Goal: Transaction & Acquisition: Purchase product/service

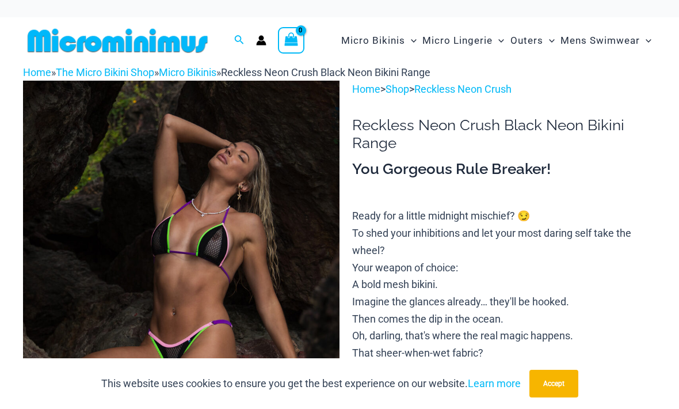
click at [480, 368] on div "This website uses cookies to ensure you get the best experience on our website.…" at bounding box center [339, 383] width 679 height 51
click at [486, 380] on link "Learn more" at bounding box center [494, 383] width 53 height 12
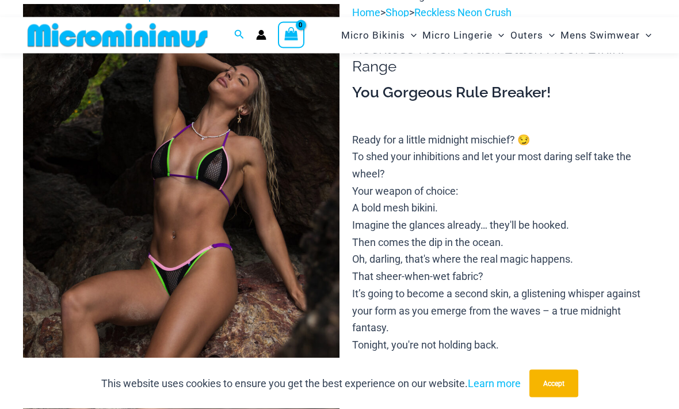
scroll to position [67, 0]
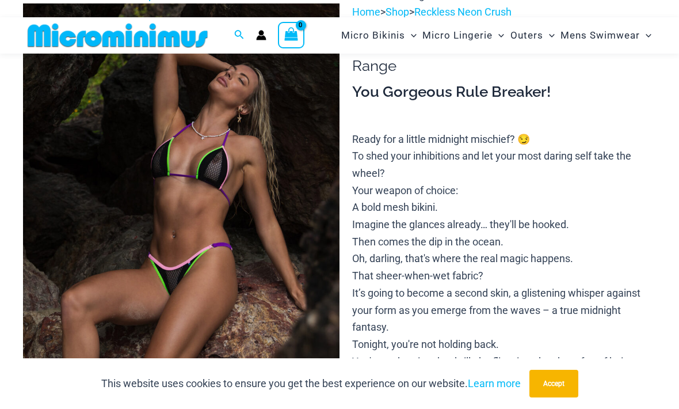
click at [188, 154] on img at bounding box center [181, 240] width 317 height 475
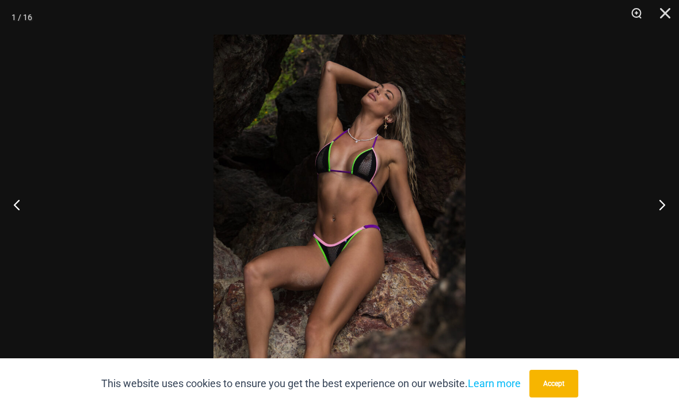
click at [625, 21] on button "Zoom" at bounding box center [632, 17] width 29 height 35
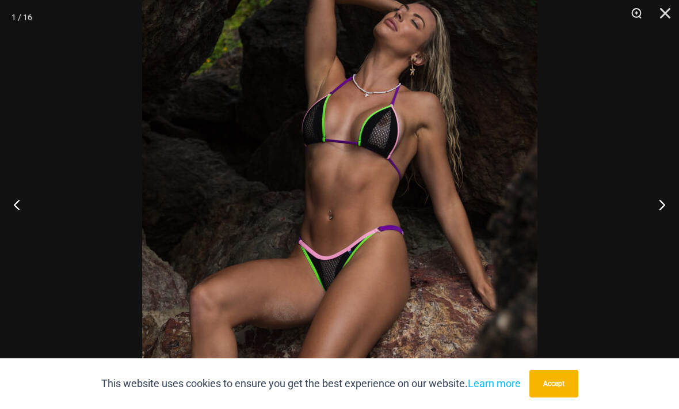
click at [542, 397] on button "Accept" at bounding box center [553, 383] width 49 height 28
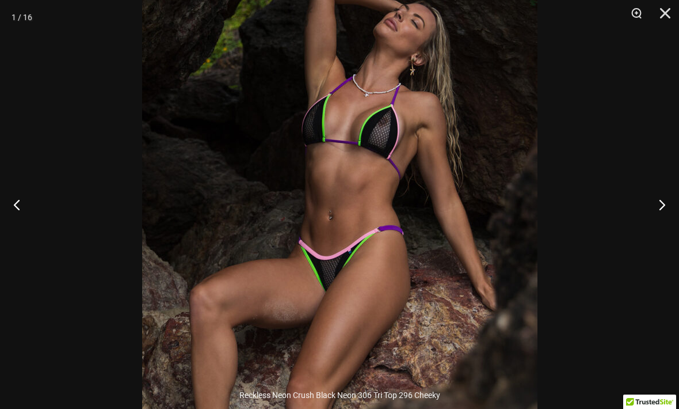
click at [650, 230] on button "Next" at bounding box center [657, 205] width 43 height 58
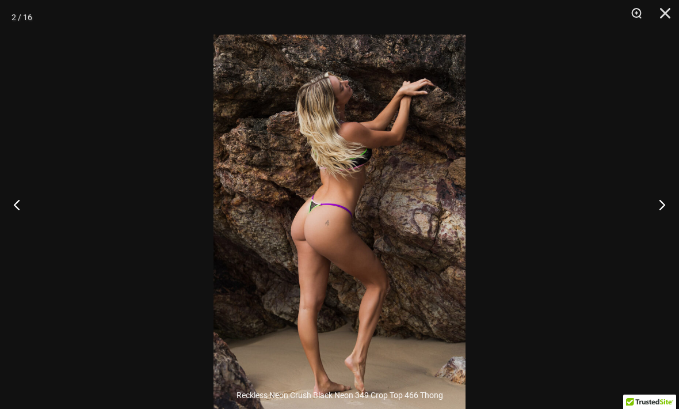
click at [650, 224] on button "Next" at bounding box center [657, 205] width 43 height 58
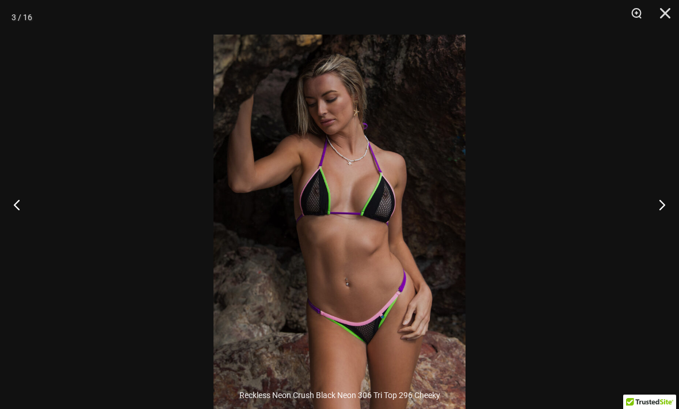
click at [149, 96] on div at bounding box center [339, 204] width 679 height 409
click at [647, 233] on button "Next" at bounding box center [657, 205] width 43 height 58
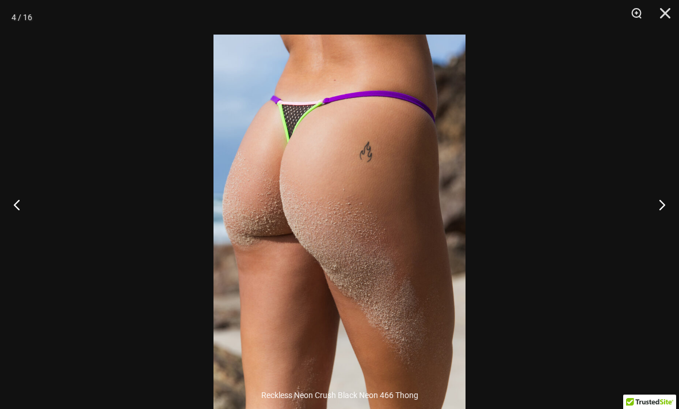
click at [655, 224] on button "Next" at bounding box center [657, 205] width 43 height 58
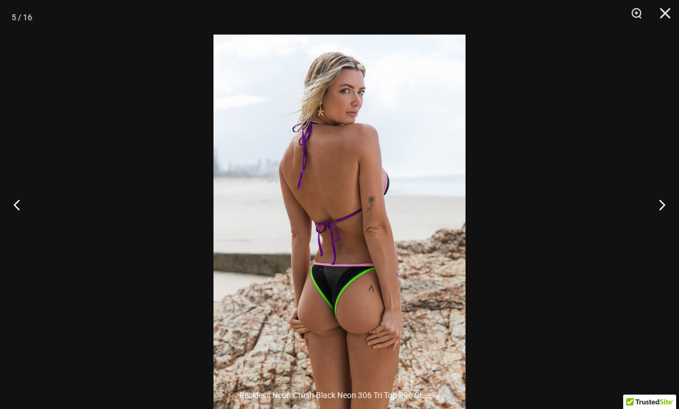
click at [654, 224] on button "Next" at bounding box center [657, 205] width 43 height 58
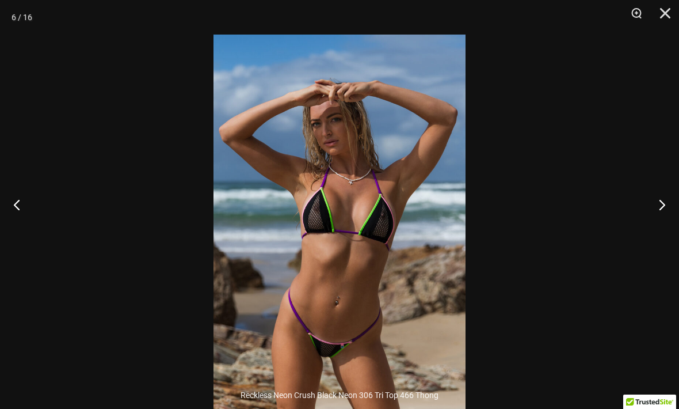
click at [555, 408] on div at bounding box center [339, 204] width 679 height 409
click at [639, 226] on button "Next" at bounding box center [657, 205] width 43 height 58
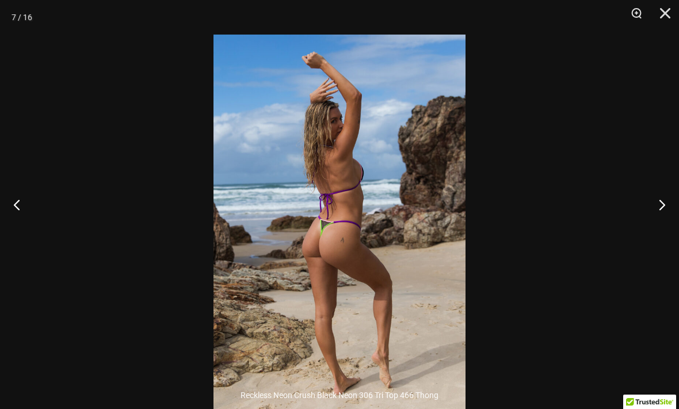
click at [651, 228] on button "Next" at bounding box center [657, 205] width 43 height 58
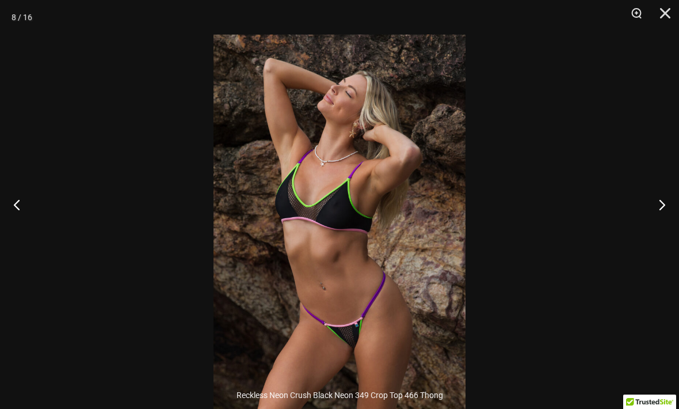
click at [643, 223] on button "Next" at bounding box center [657, 205] width 43 height 58
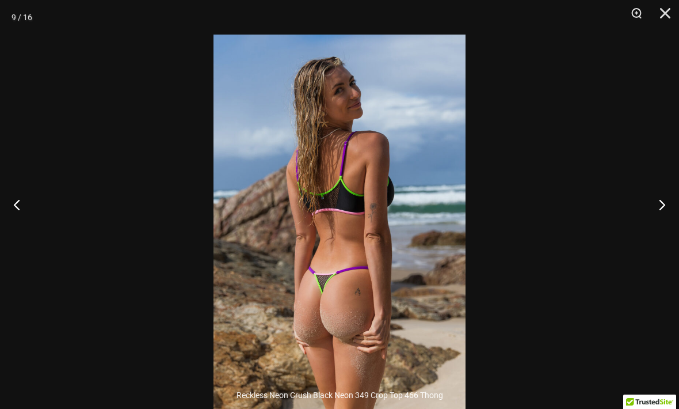
click at [656, 223] on button "Next" at bounding box center [657, 205] width 43 height 58
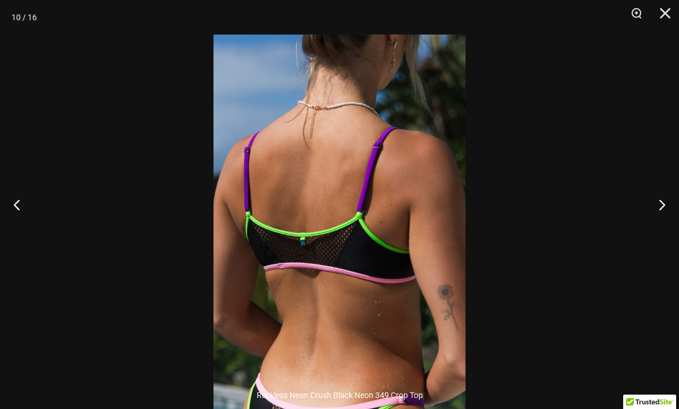
click at [650, 222] on button "Next" at bounding box center [657, 205] width 43 height 58
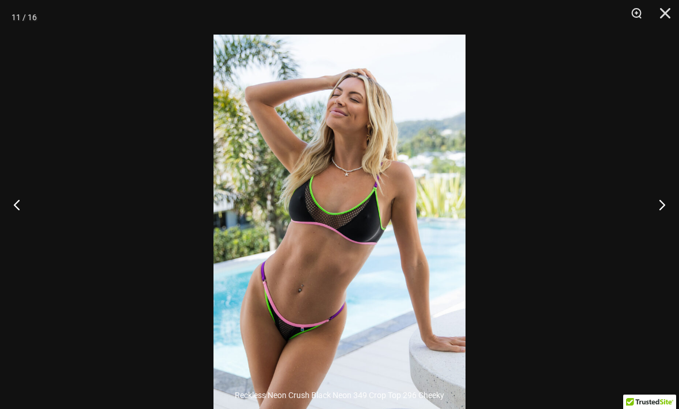
click at [654, 217] on button "Next" at bounding box center [657, 205] width 43 height 58
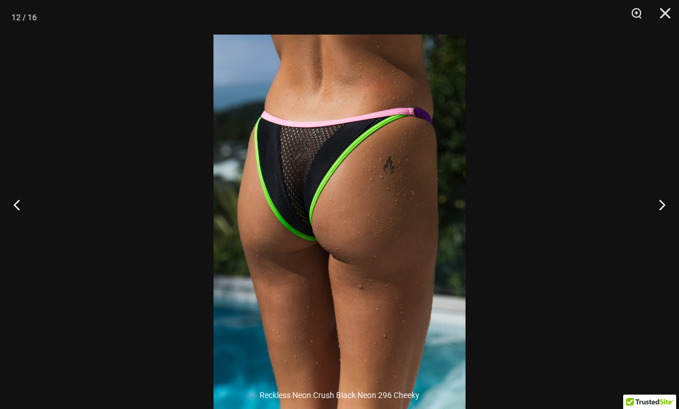
click at [654, 225] on button "Next" at bounding box center [657, 205] width 43 height 58
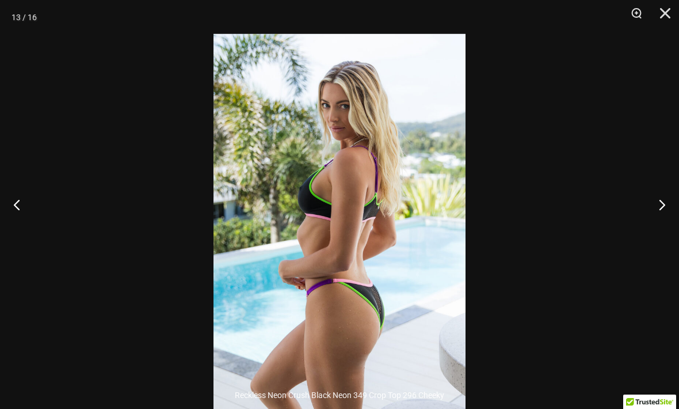
click at [661, 232] on button "Next" at bounding box center [657, 205] width 43 height 58
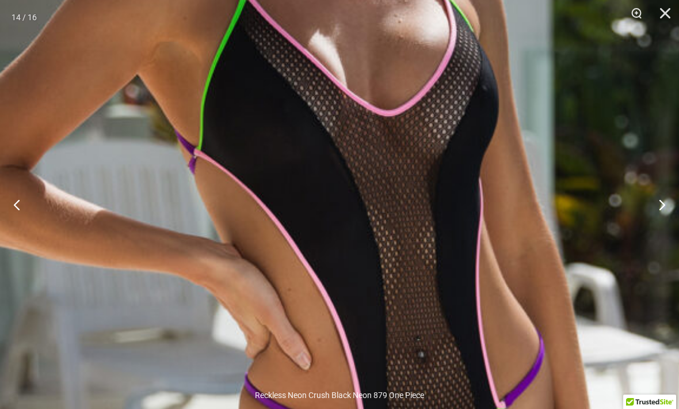
click at [647, 232] on button "Next" at bounding box center [657, 205] width 43 height 58
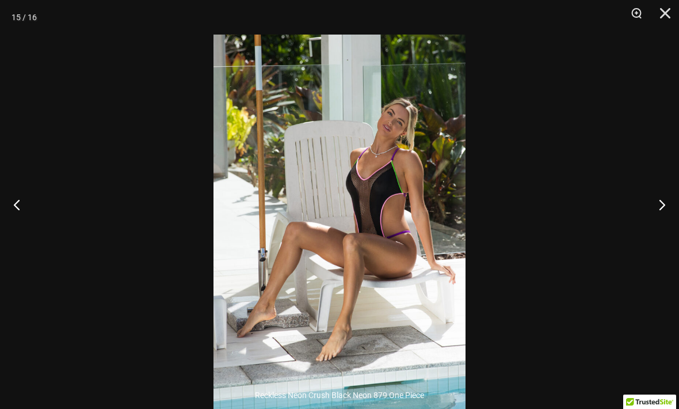
click at [645, 218] on button "Next" at bounding box center [657, 205] width 43 height 58
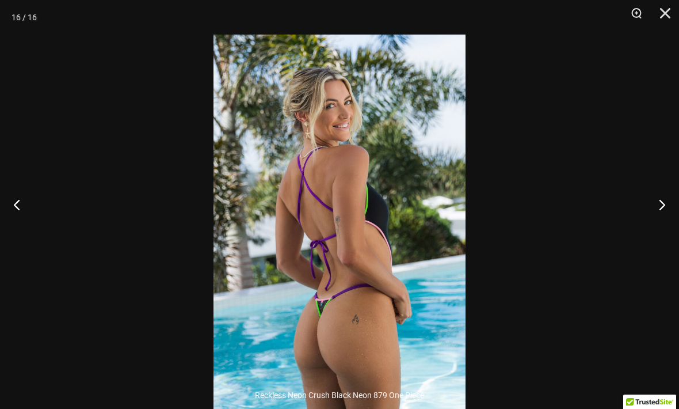
click at [667, 22] on button "Close" at bounding box center [661, 17] width 29 height 35
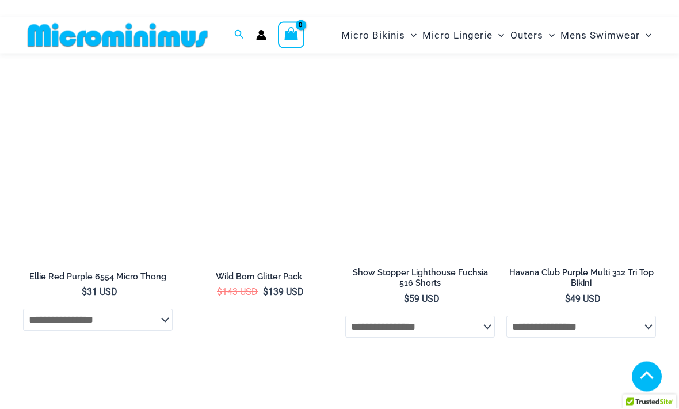
scroll to position [2811, 0]
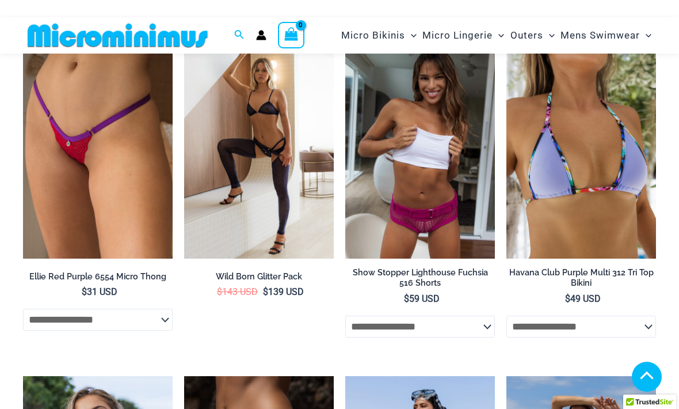
click at [345, 34] on img at bounding box center [345, 34] width 0 height 0
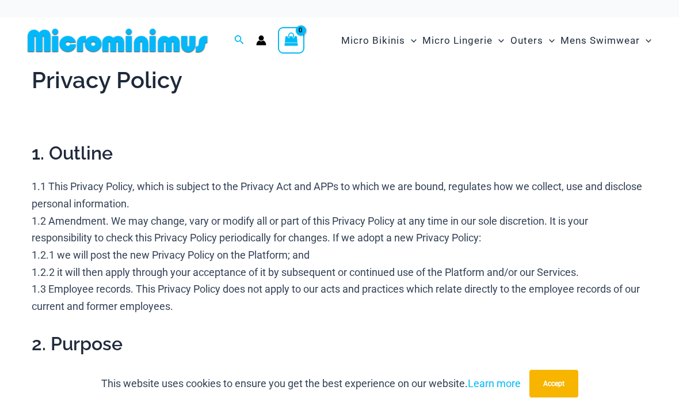
click at [112, 154] on h2 "1. Outline" at bounding box center [340, 153] width 616 height 24
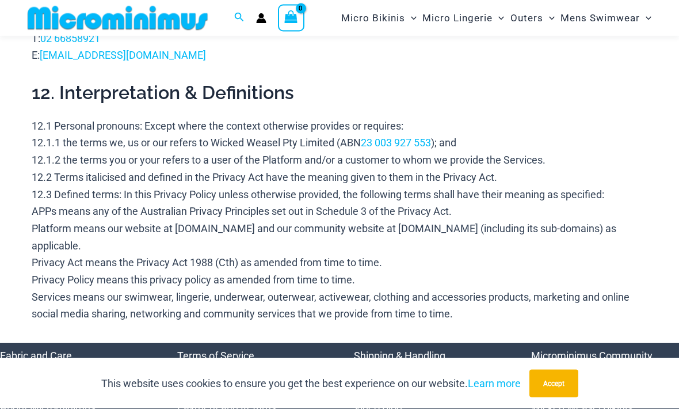
scroll to position [3896, 0]
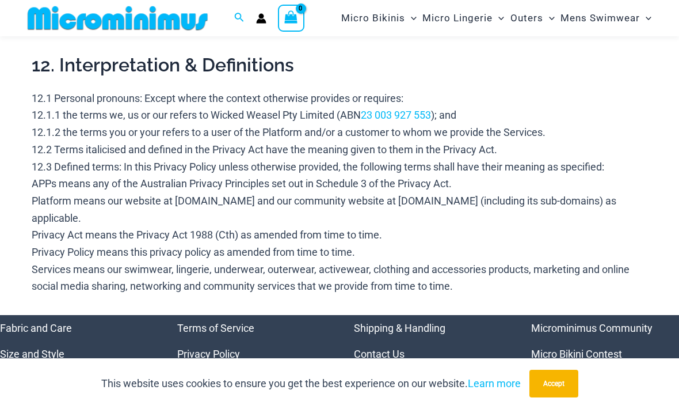
click at [521, 408] on div "This website uses cookies to ensure you get the best experience on our website.…" at bounding box center [339, 383] width 679 height 51
click at [540, 397] on button "Accept" at bounding box center [553, 383] width 49 height 28
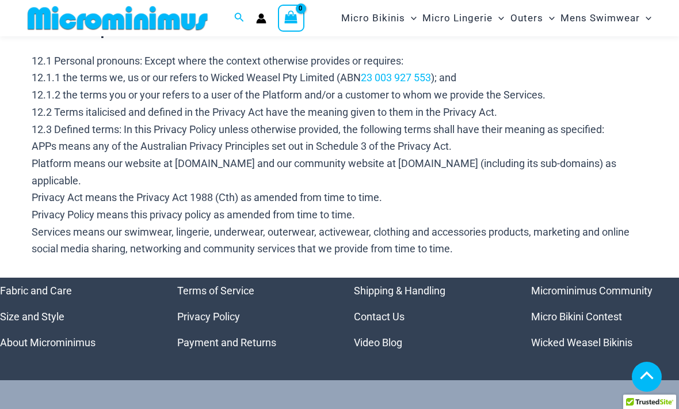
scroll to position [3934, 0]
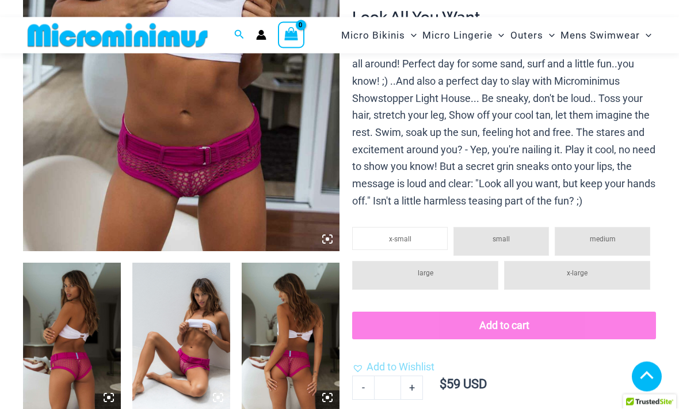
scroll to position [294, 0]
click at [201, 187] on img at bounding box center [181, 13] width 317 height 475
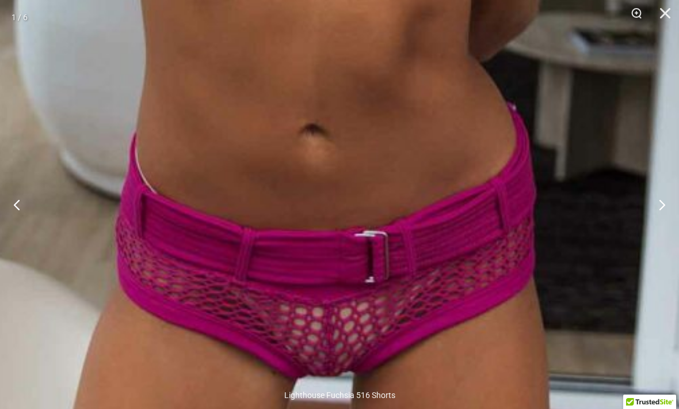
click at [660, 231] on button "Next" at bounding box center [657, 205] width 43 height 58
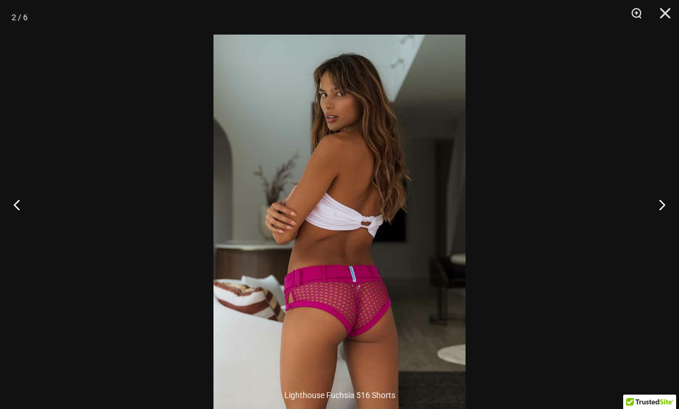
click at [661, 227] on button "Next" at bounding box center [657, 205] width 43 height 58
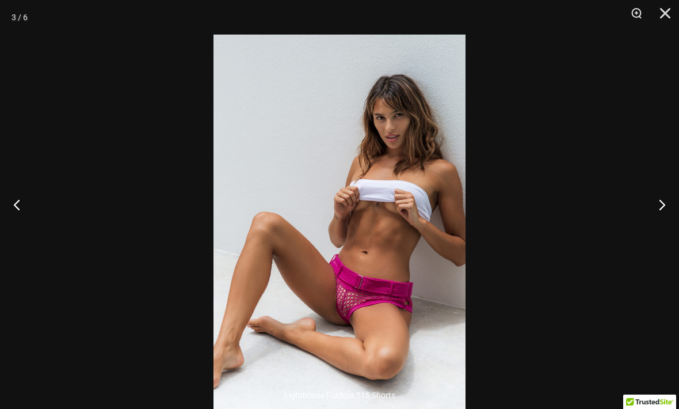
click at [647, 226] on button "Next" at bounding box center [657, 205] width 43 height 58
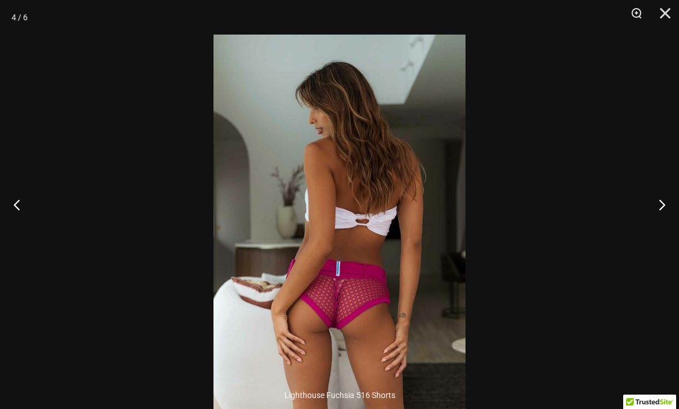
click at [654, 230] on button "Next" at bounding box center [657, 205] width 43 height 58
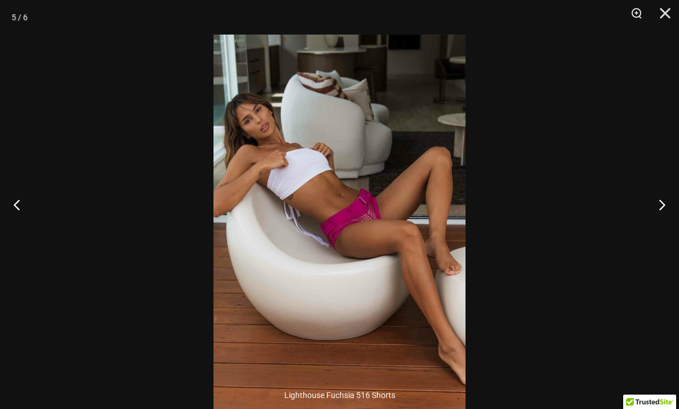
click at [657, 219] on button "Next" at bounding box center [657, 205] width 43 height 58
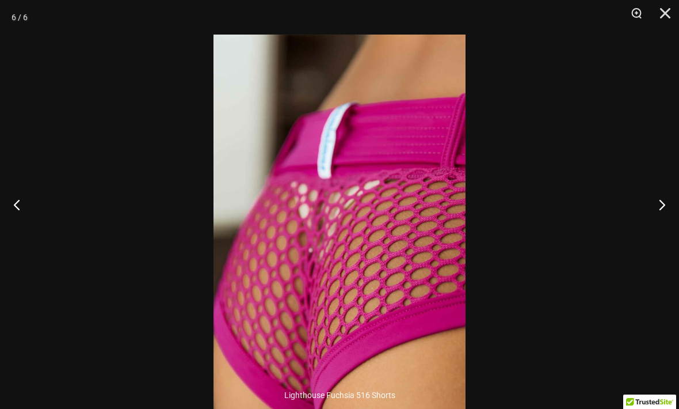
click at [649, 226] on button "Next" at bounding box center [657, 205] width 43 height 58
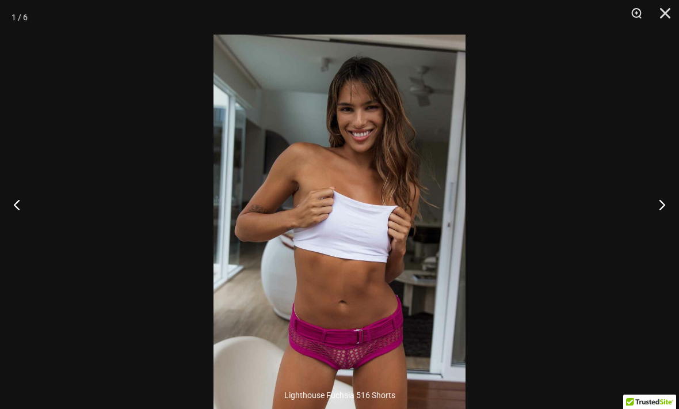
click at [645, 222] on button "Next" at bounding box center [657, 205] width 43 height 58
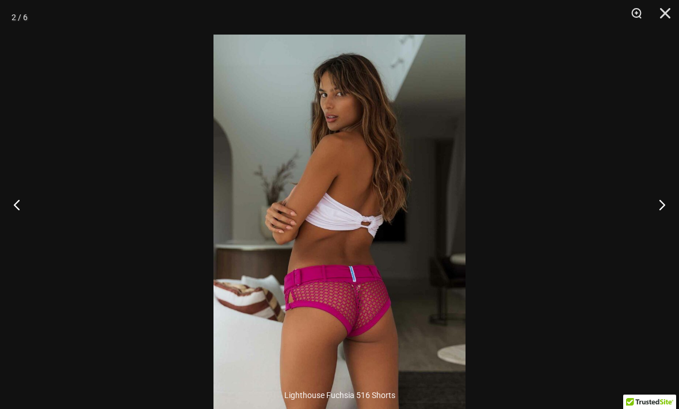
click at [639, 216] on button "Next" at bounding box center [657, 205] width 43 height 58
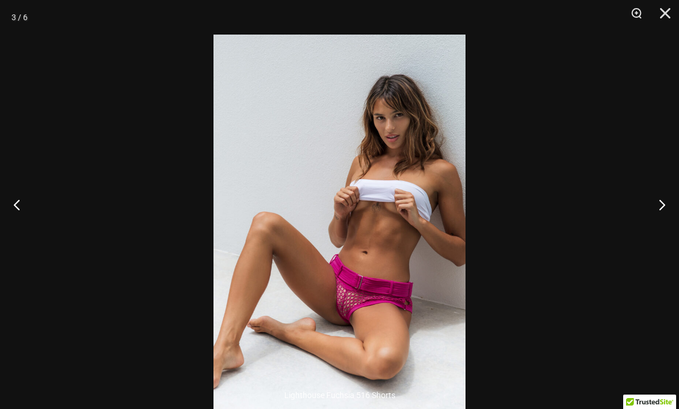
click at [642, 228] on button "Next" at bounding box center [657, 205] width 43 height 58
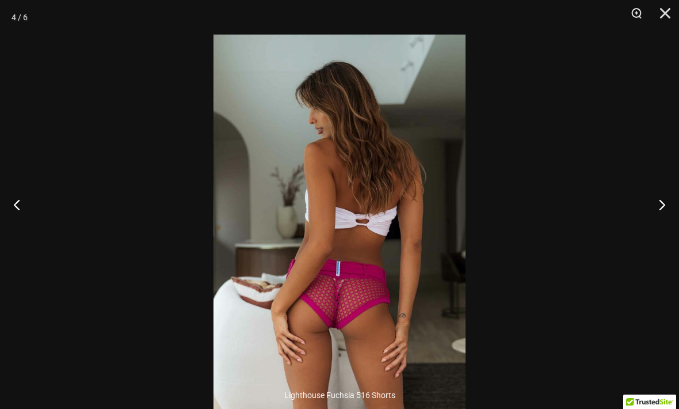
click at [659, 28] on button "Close" at bounding box center [661, 17] width 29 height 35
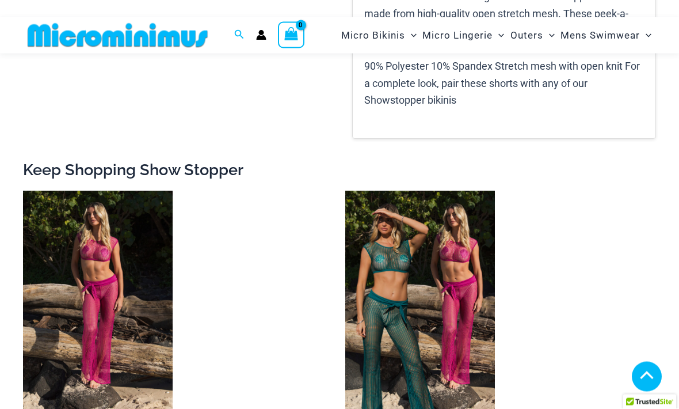
scroll to position [929, 0]
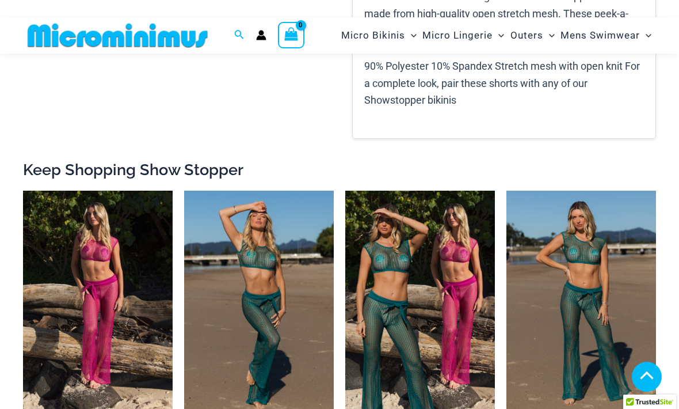
click at [23, 190] on img at bounding box center [23, 190] width 0 height 0
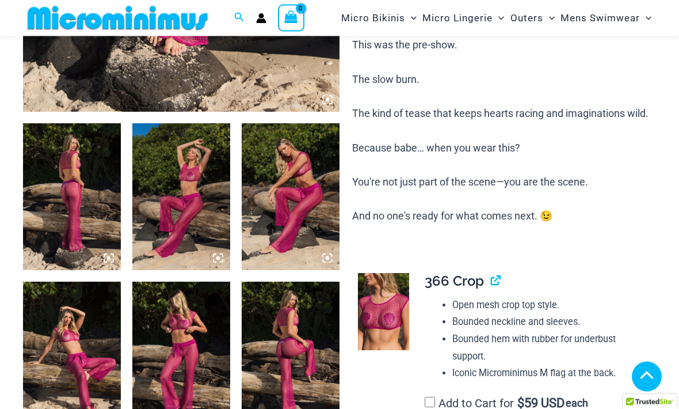
scroll to position [433, 0]
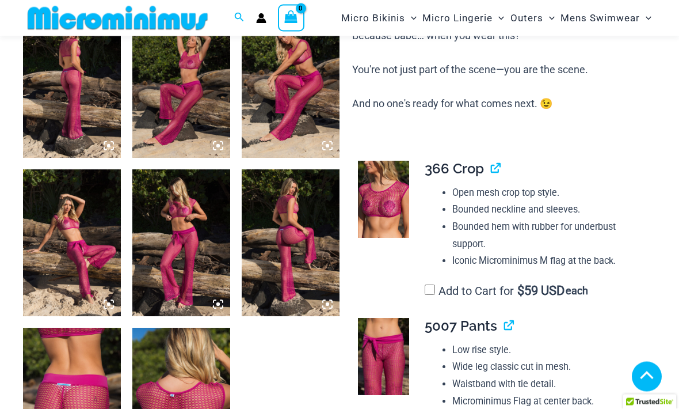
click at [40, 211] on img at bounding box center [72, 243] width 98 height 147
click at [54, 210] on img at bounding box center [72, 242] width 98 height 147
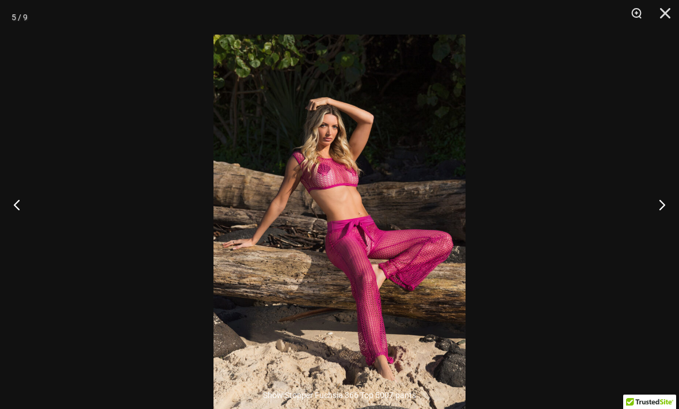
click at [657, 13] on button "Close" at bounding box center [661, 17] width 29 height 35
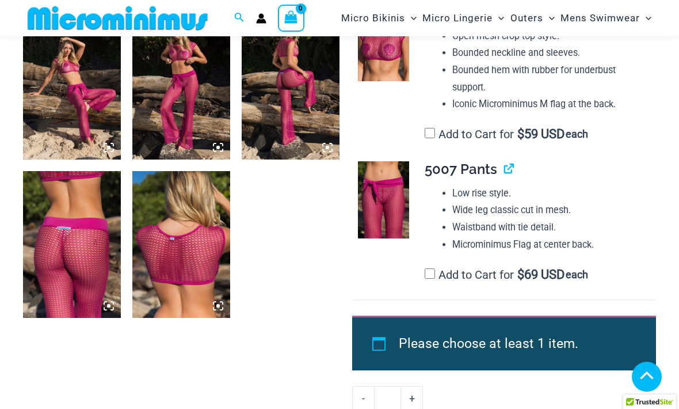
scroll to position [703, 0]
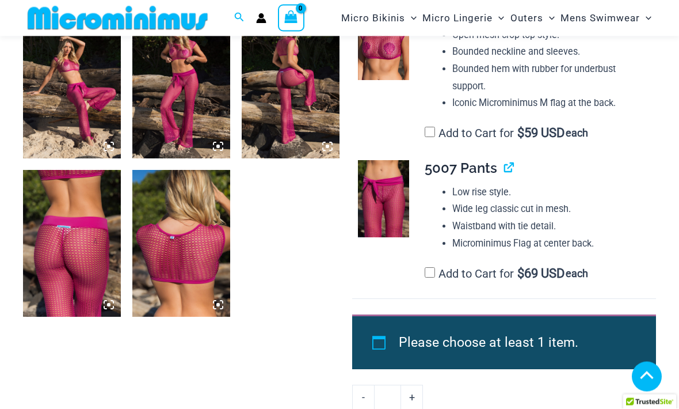
click at [378, 182] on img at bounding box center [383, 199] width 51 height 77
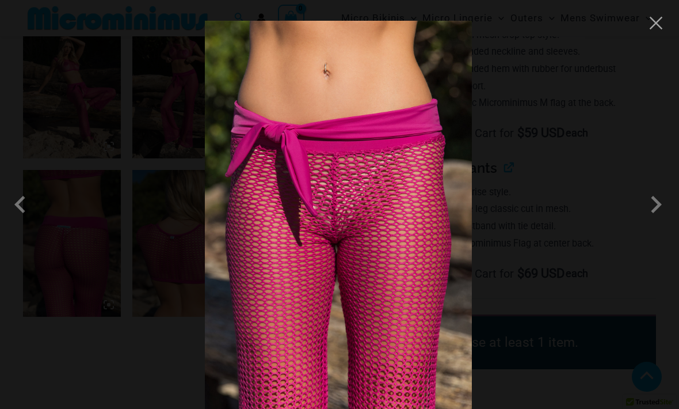
click at [490, 60] on button "Close" at bounding box center [480, 70] width 21 height 21
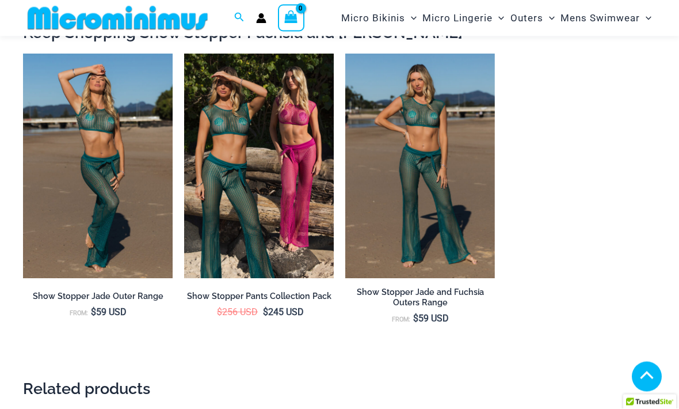
scroll to position [1617, 0]
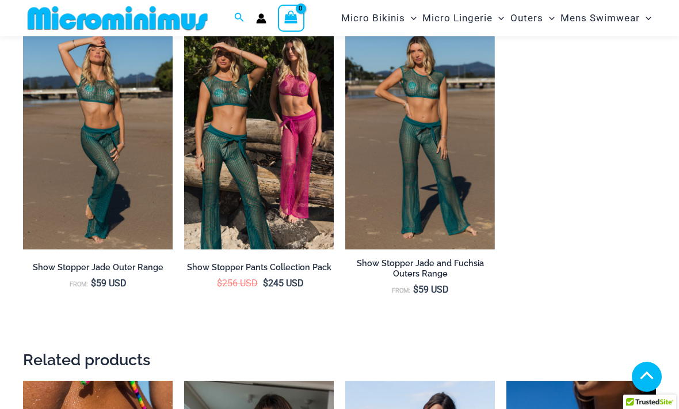
click at [12, 128] on div "Home » The Micro Bikini Shop » Outerwear » Show Stopper Fuchsia Outer Range Sho…" at bounding box center [339, 382] width 679 height 3890
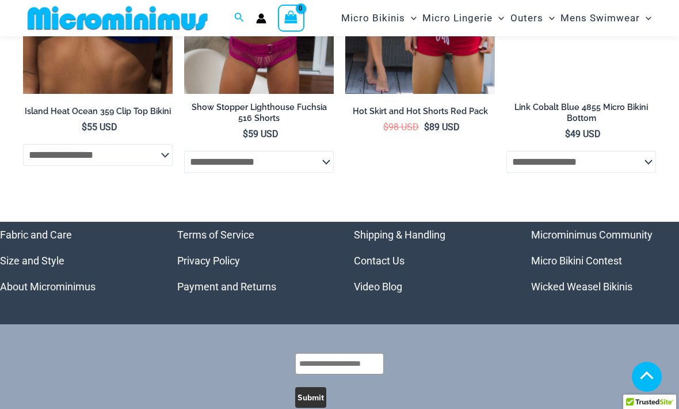
scroll to position [3745, 0]
